Goal: Task Accomplishment & Management: Manage account settings

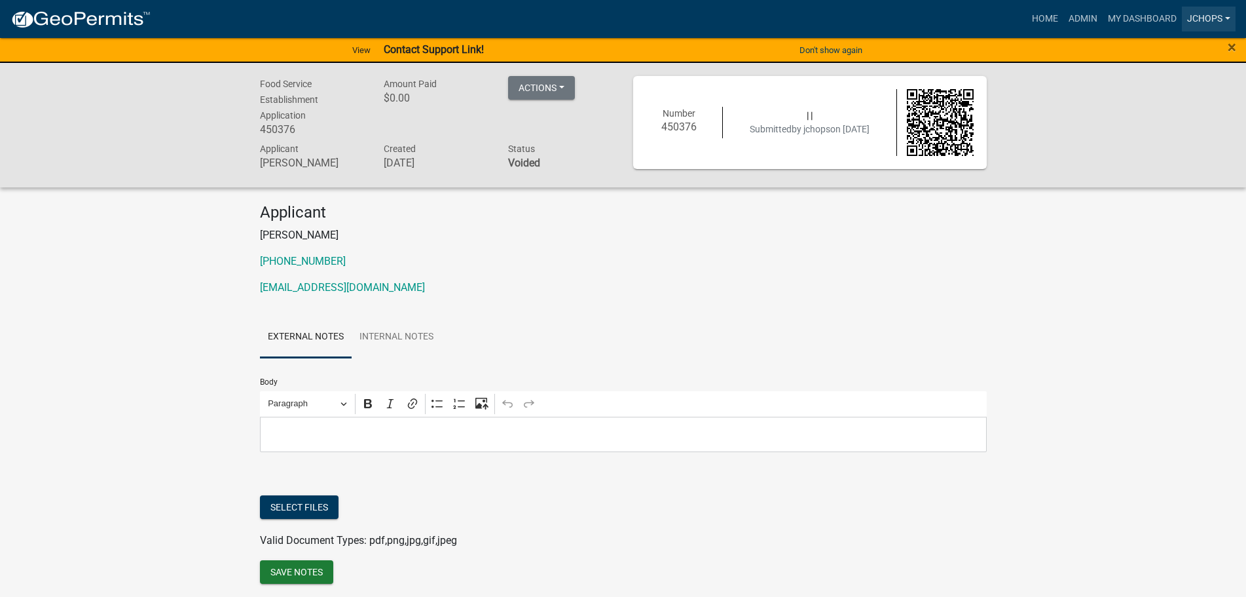
click at [1213, 22] on link "jchops" at bounding box center [1209, 19] width 54 height 25
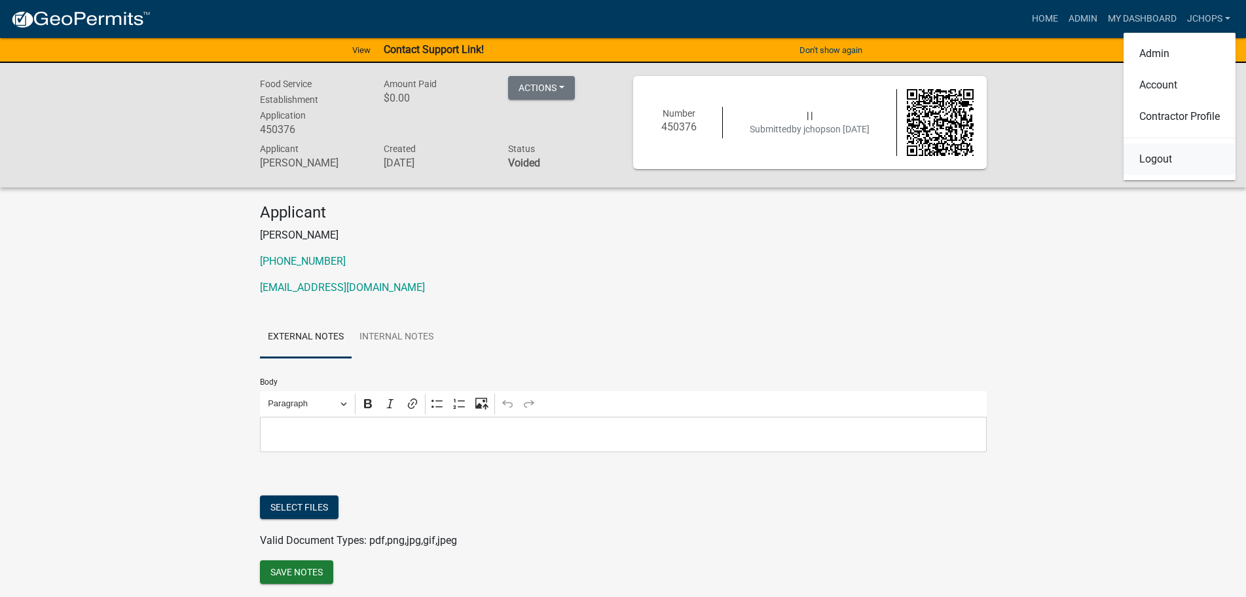
click at [1193, 153] on link "Logout" at bounding box center [1180, 158] width 112 height 31
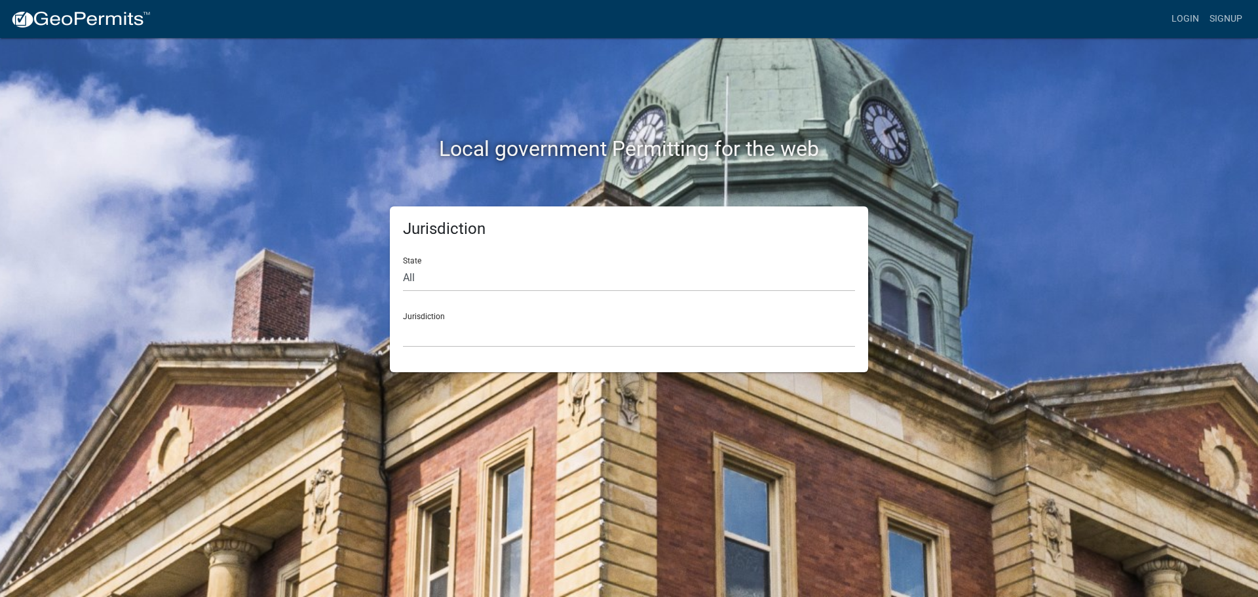
click at [765, 0] on nav "more_horiz Login Signup" at bounding box center [629, 19] width 1258 height 38
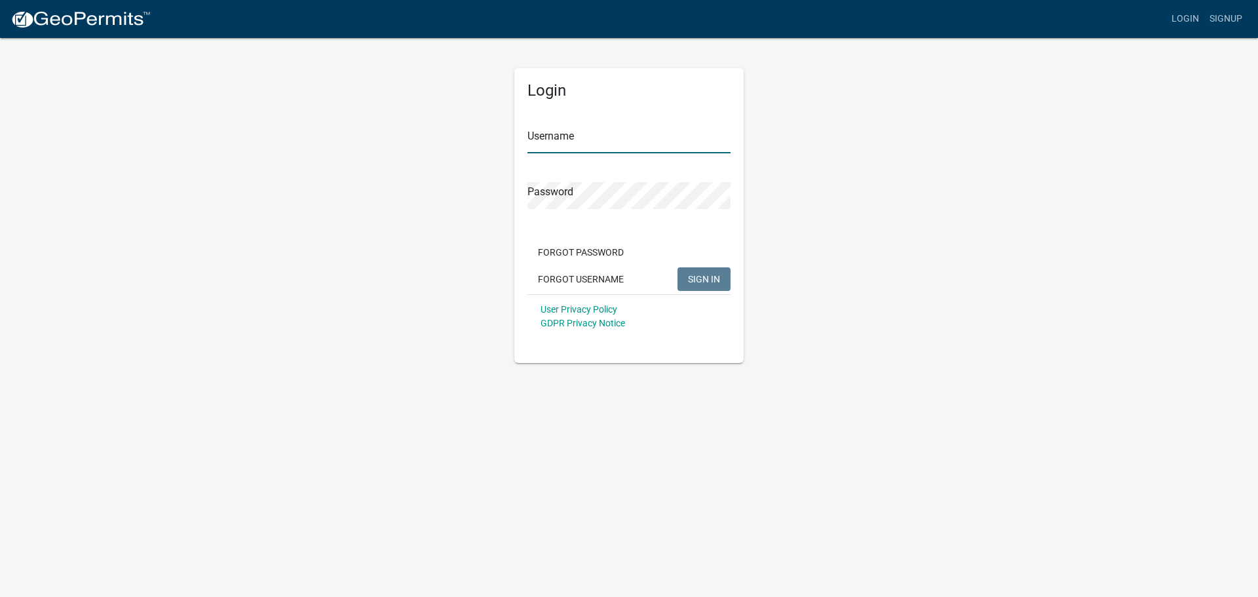
type input "jchops"
click at [698, 284] on span "SIGN IN" at bounding box center [704, 278] width 32 height 10
